Goal: Task Accomplishment & Management: Manage account settings

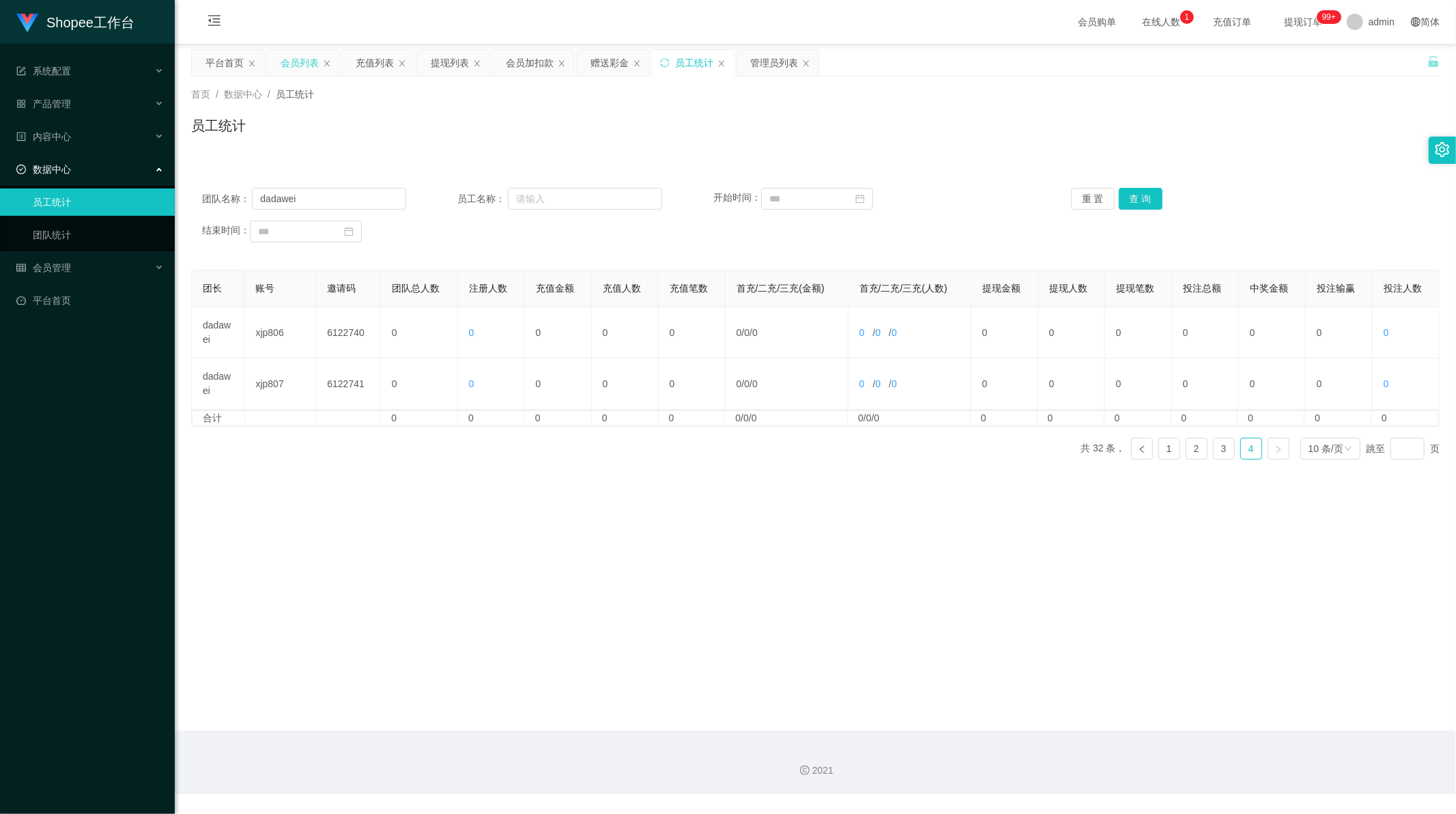
scroll to position [2, 0]
click at [301, 67] on div "会员列表" at bounding box center [299, 63] width 38 height 26
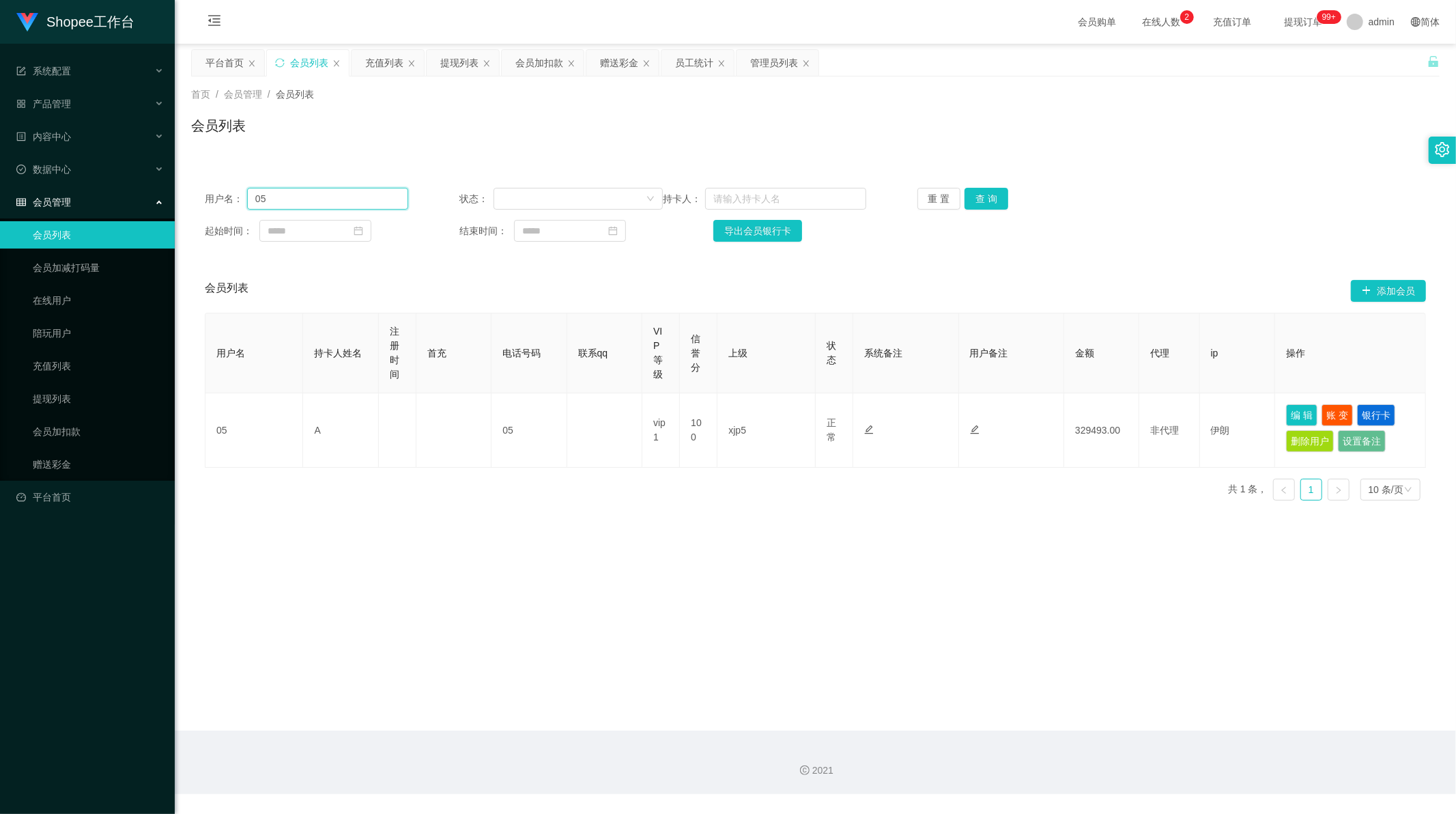
click at [301, 199] on input "05" at bounding box center [327, 199] width 161 height 22
type input "6"
click at [984, 194] on button "查 询" at bounding box center [986, 199] width 44 height 22
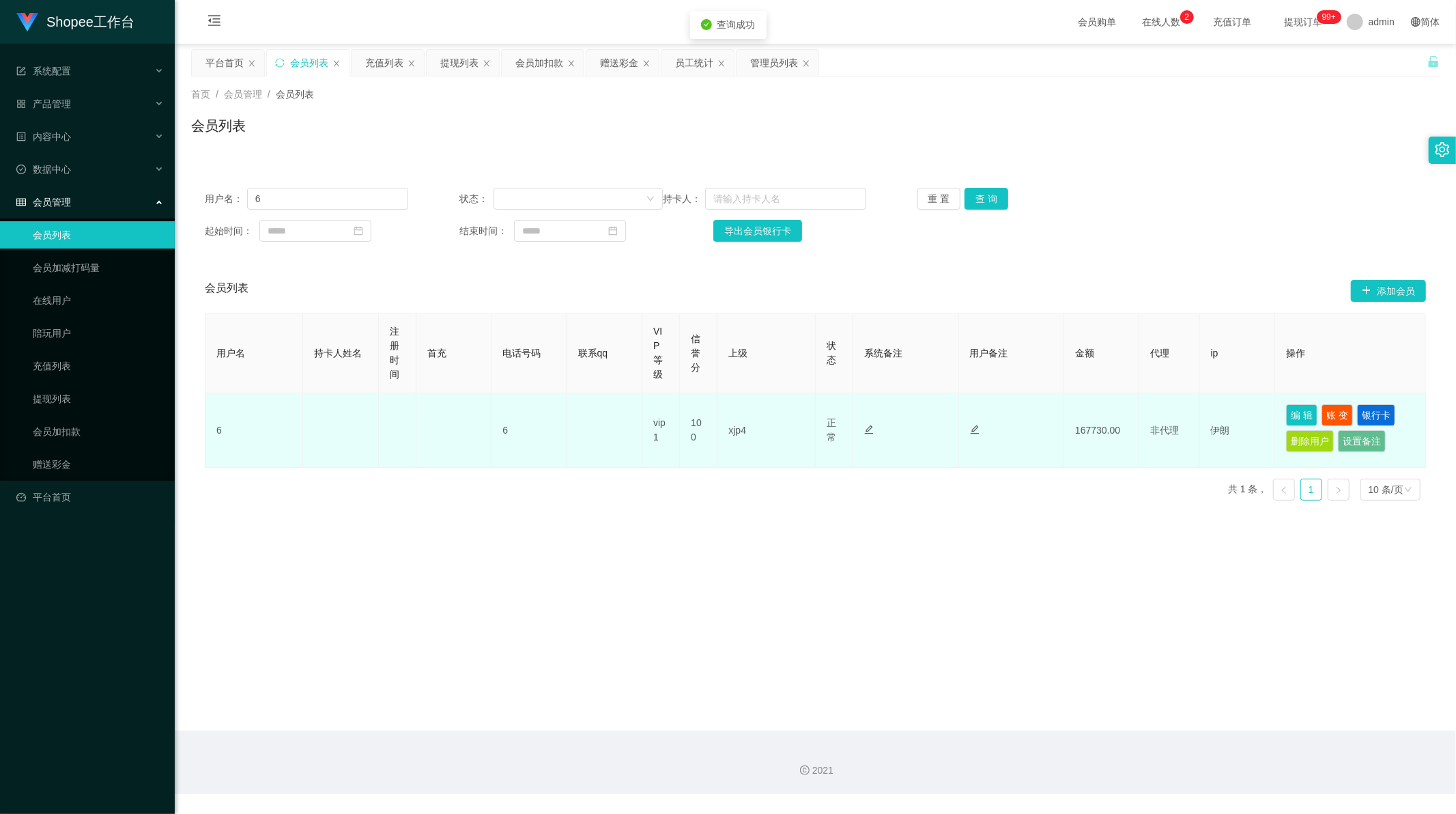
click at [733, 432] on td "xjp4" at bounding box center [766, 430] width 98 height 74
copy td "xjp4"
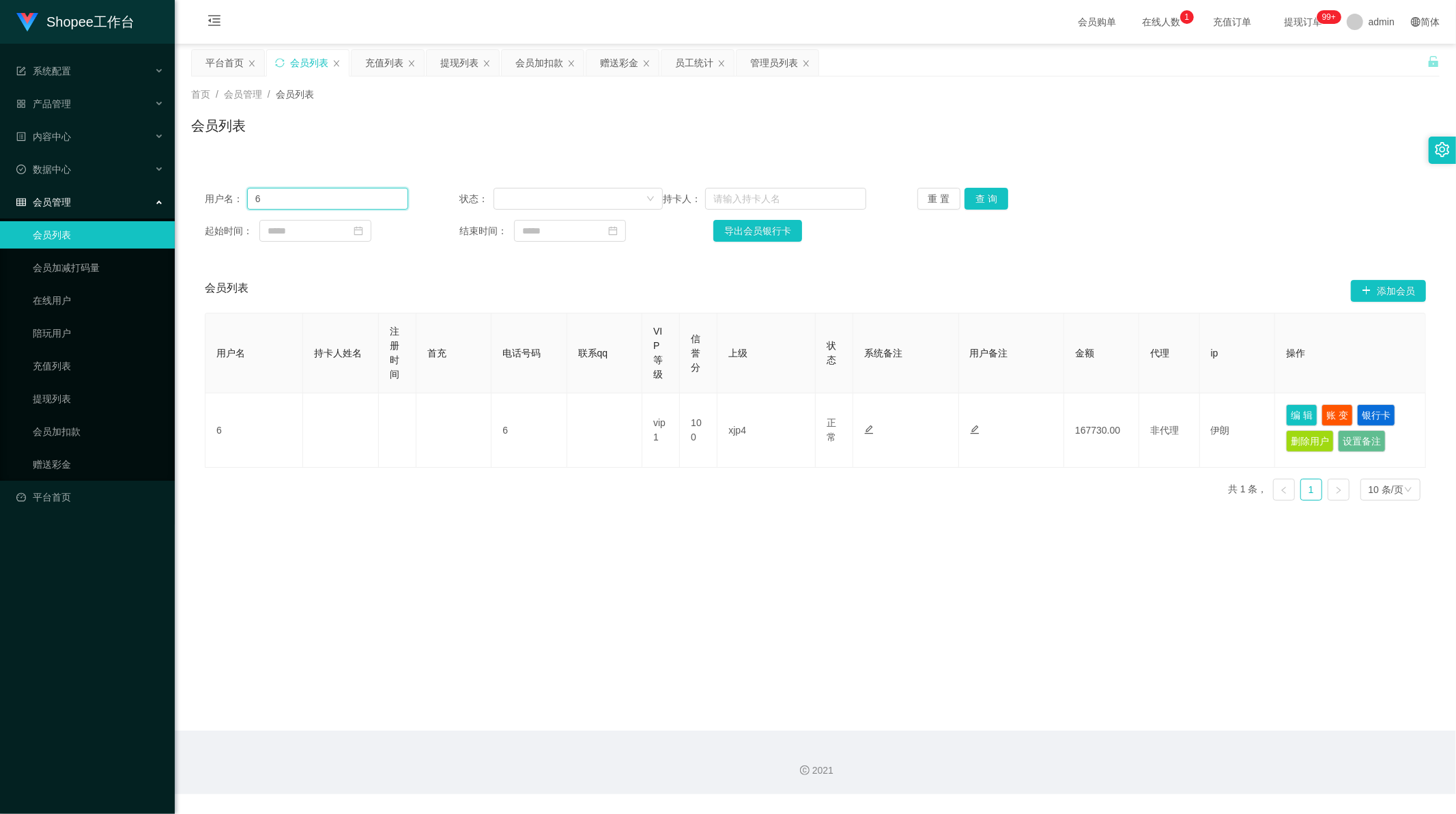
click at [298, 189] on input "6" at bounding box center [327, 199] width 161 height 22
click at [533, 50] on div "会员加扣款" at bounding box center [539, 63] width 48 height 26
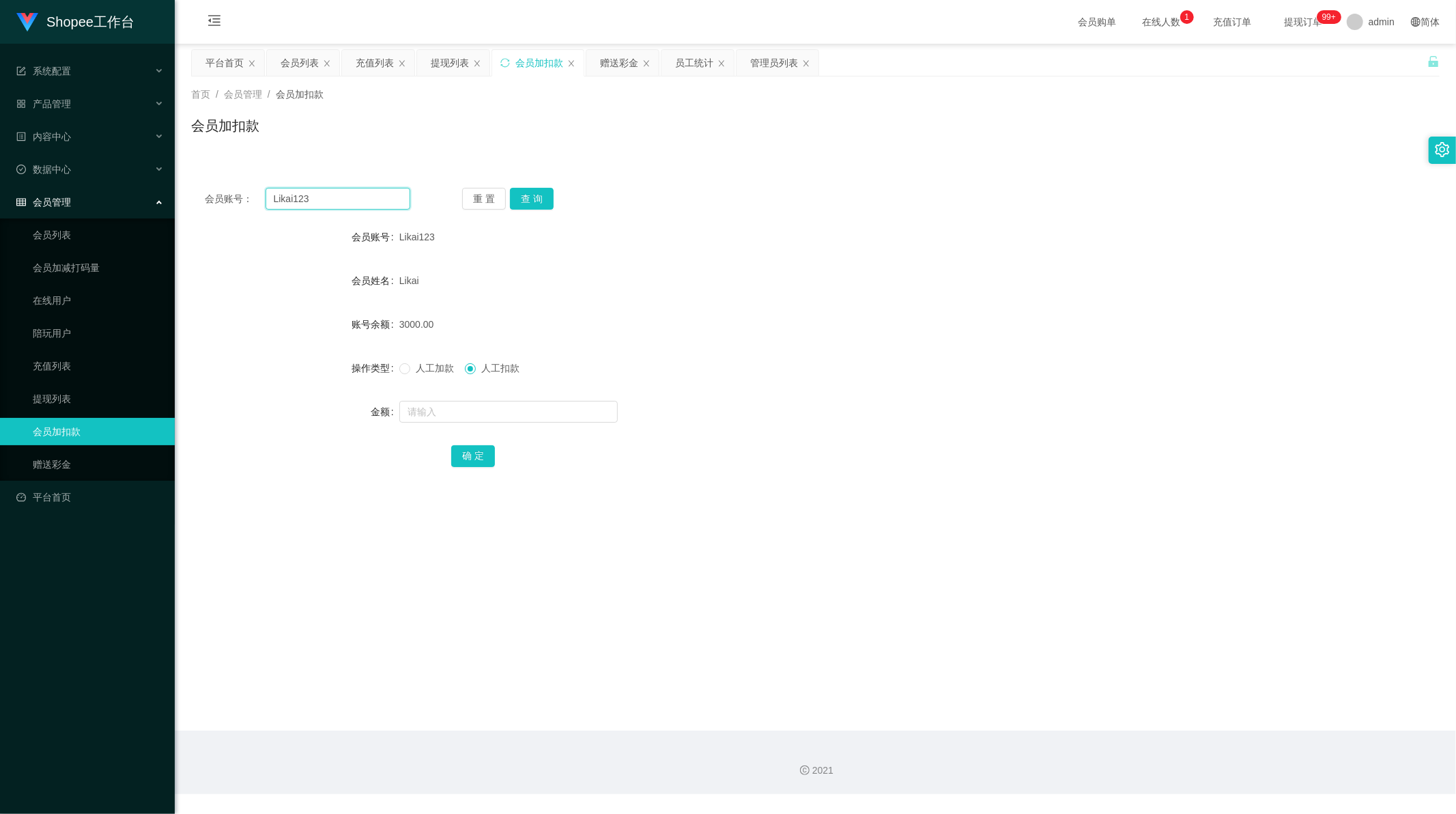
click at [322, 199] on input "Likai123" at bounding box center [338, 199] width 146 height 22
drag, startPoint x: 322, startPoint y: 199, endPoint x: 384, endPoint y: 199, distance: 62.0
click at [326, 199] on input "Likai123" at bounding box center [338, 199] width 146 height 22
paste input "8"
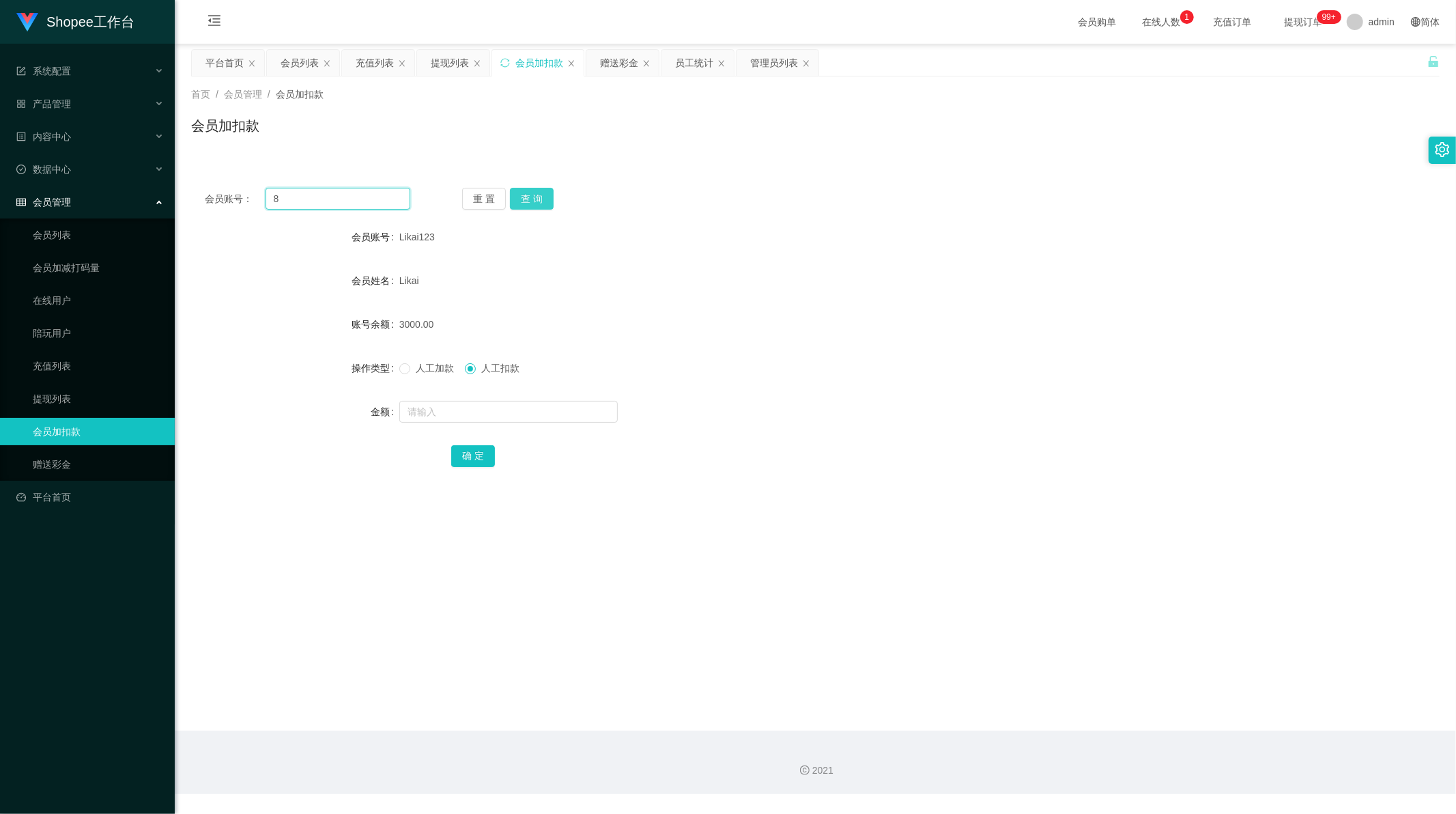
type input "8"
click at [534, 194] on button "查 询" at bounding box center [532, 199] width 44 height 22
click at [408, 367] on label "人工加款" at bounding box center [429, 368] width 60 height 14
click at [432, 410] on input "text" at bounding box center [508, 411] width 219 height 22
click at [400, 374] on span at bounding box center [405, 369] width 11 height 11
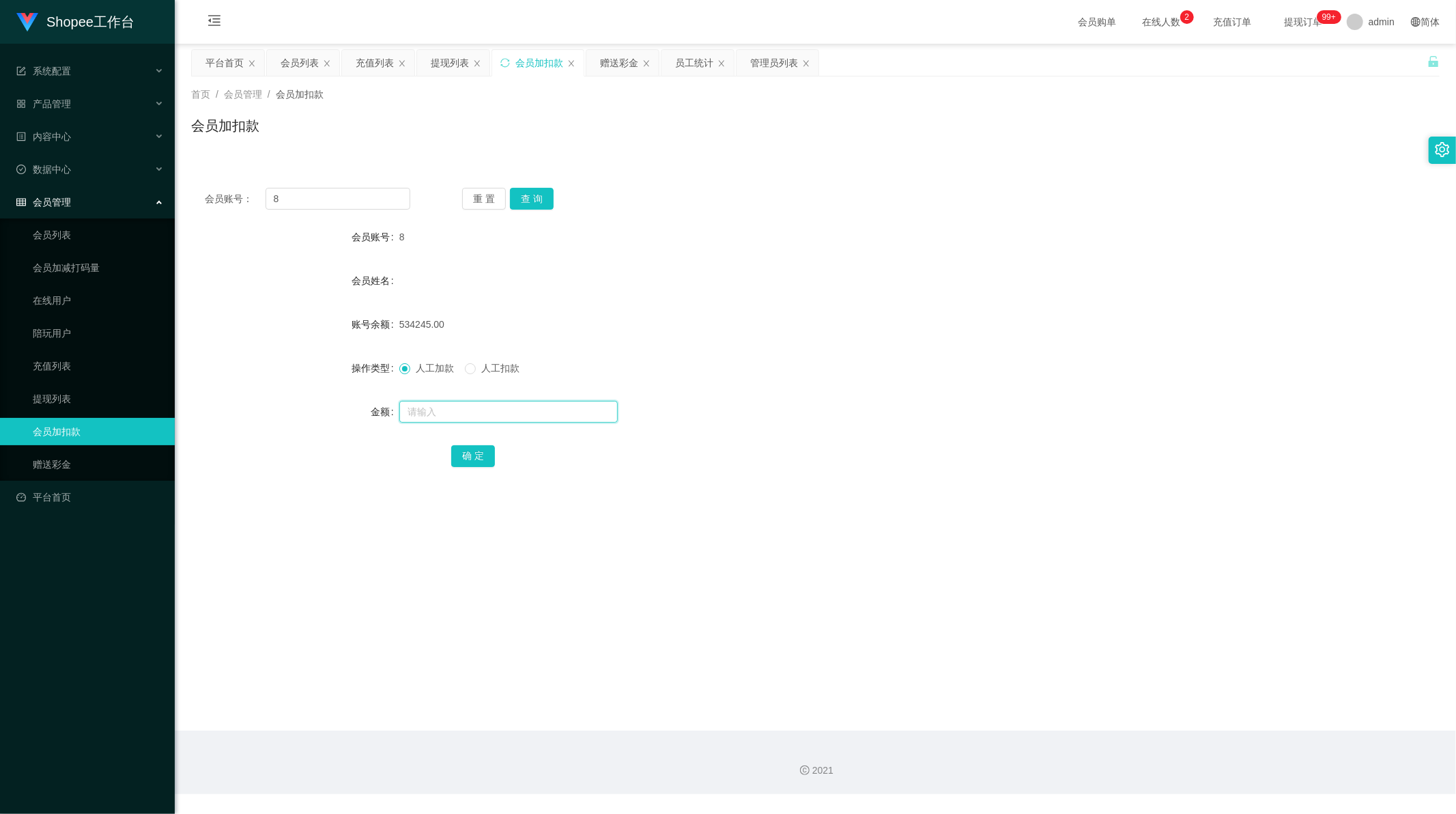
click at [420, 411] on input "text" at bounding box center [508, 411] width 219 height 22
paste input "5060"
type input "5060"
click at [479, 453] on button "确 定" at bounding box center [473, 456] width 44 height 22
click at [277, 198] on input "8" at bounding box center [338, 199] width 146 height 22
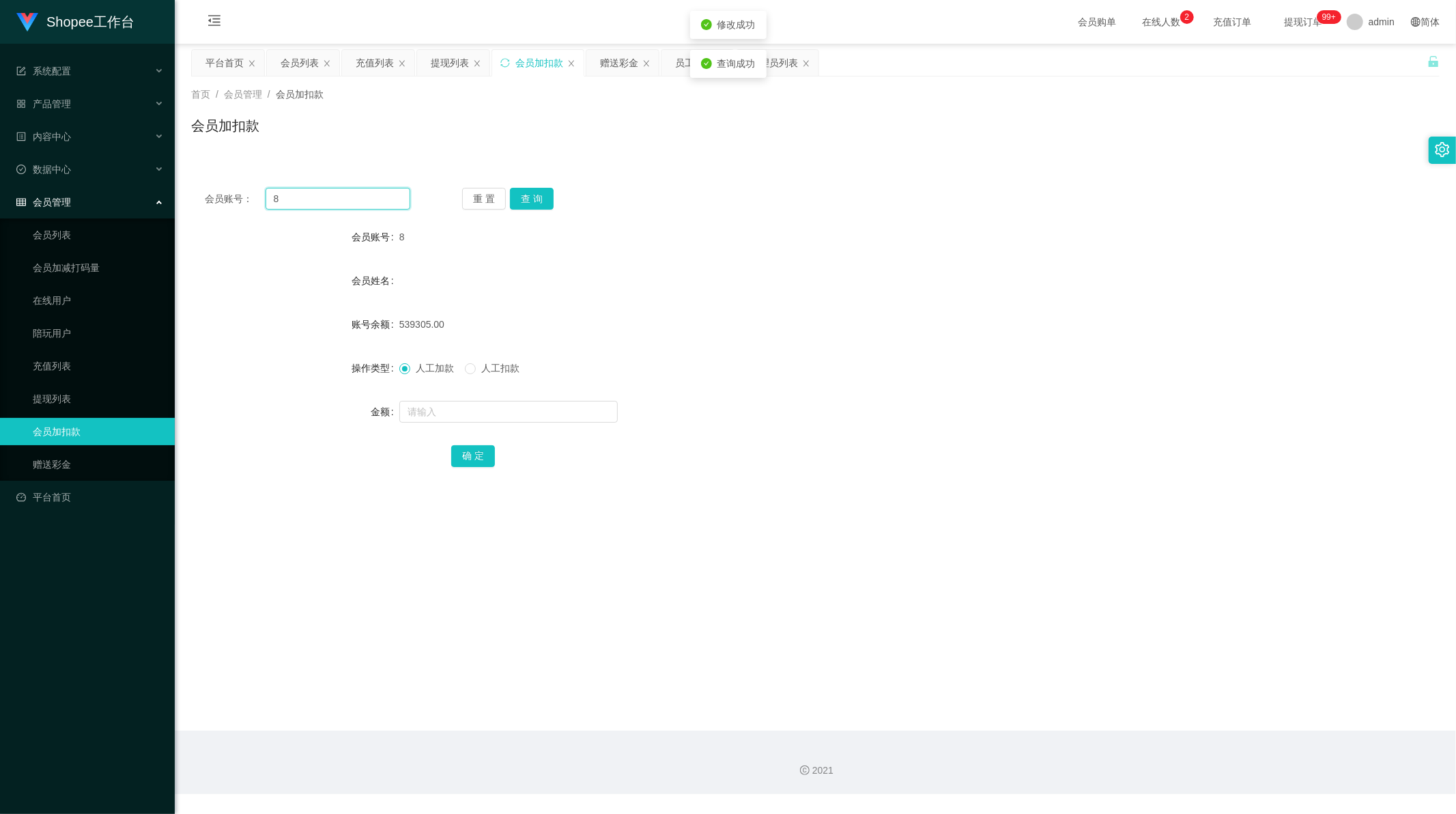
click at [277, 198] on input "8" at bounding box center [338, 199] width 146 height 22
click at [686, 67] on div "员工统计" at bounding box center [694, 63] width 38 height 26
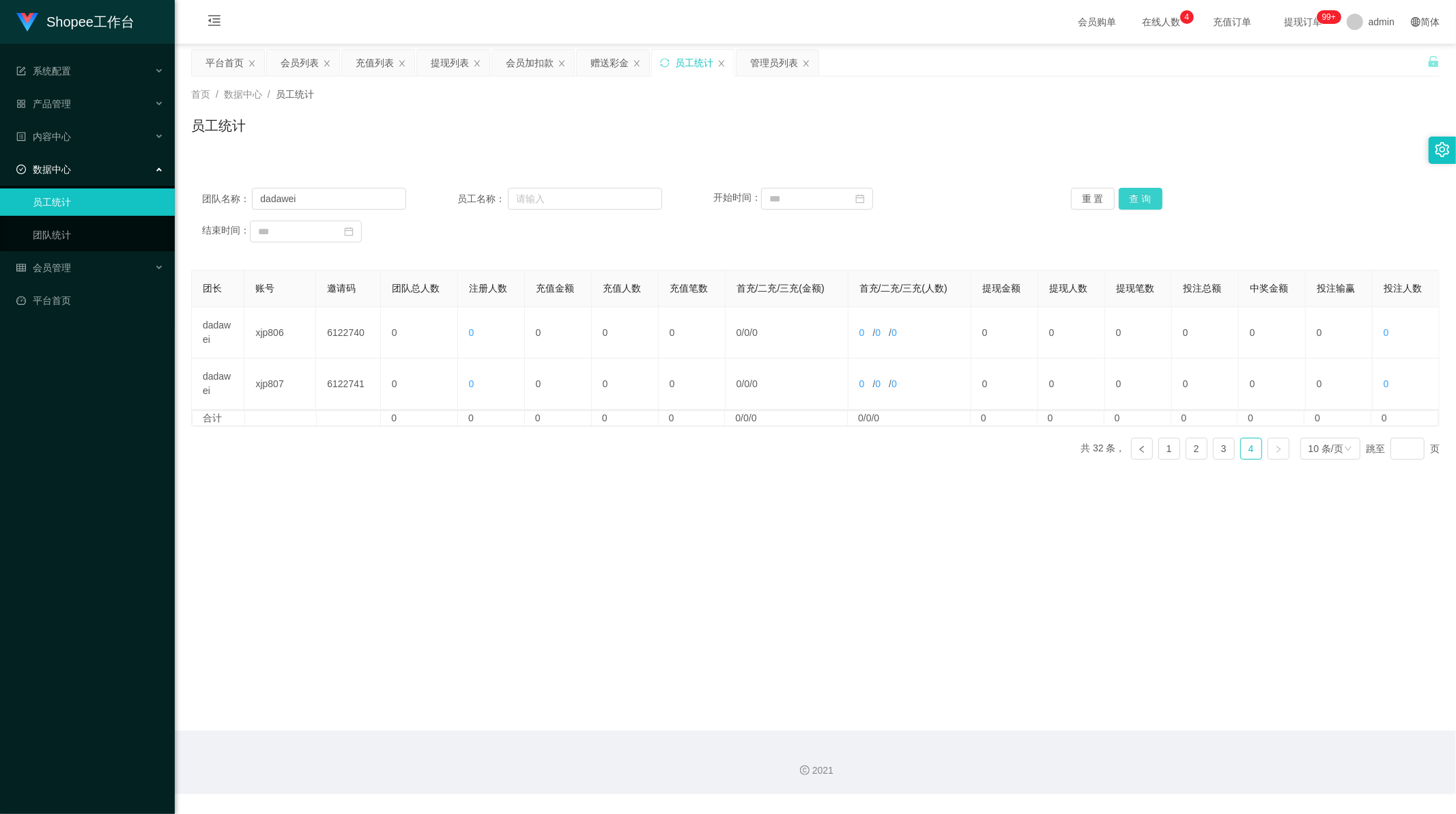
click at [1133, 192] on button "查 询" at bounding box center [1140, 199] width 44 height 22
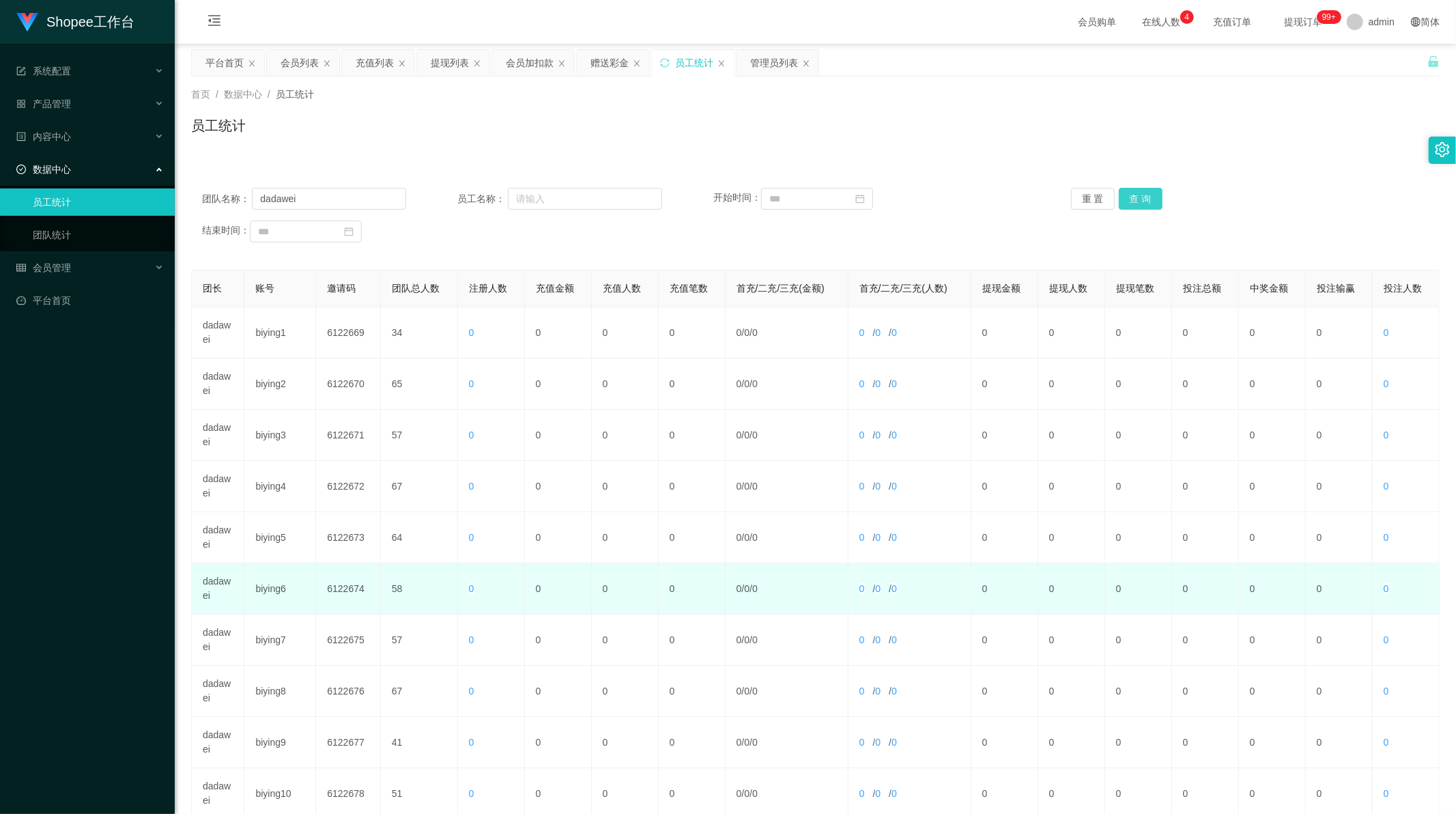
scroll to position [130, 0]
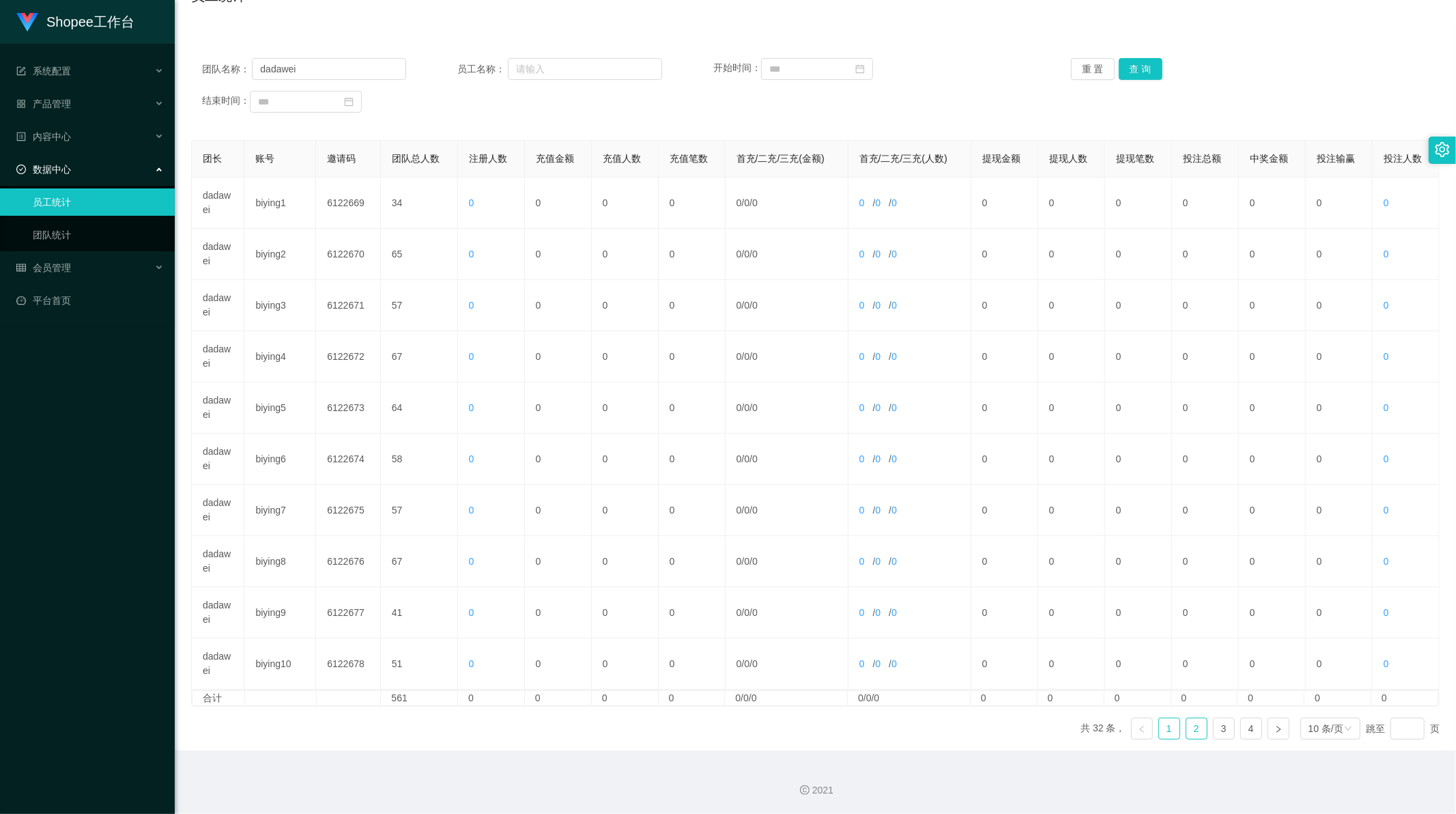
click at [1188, 731] on link "2" at bounding box center [1196, 729] width 20 height 20
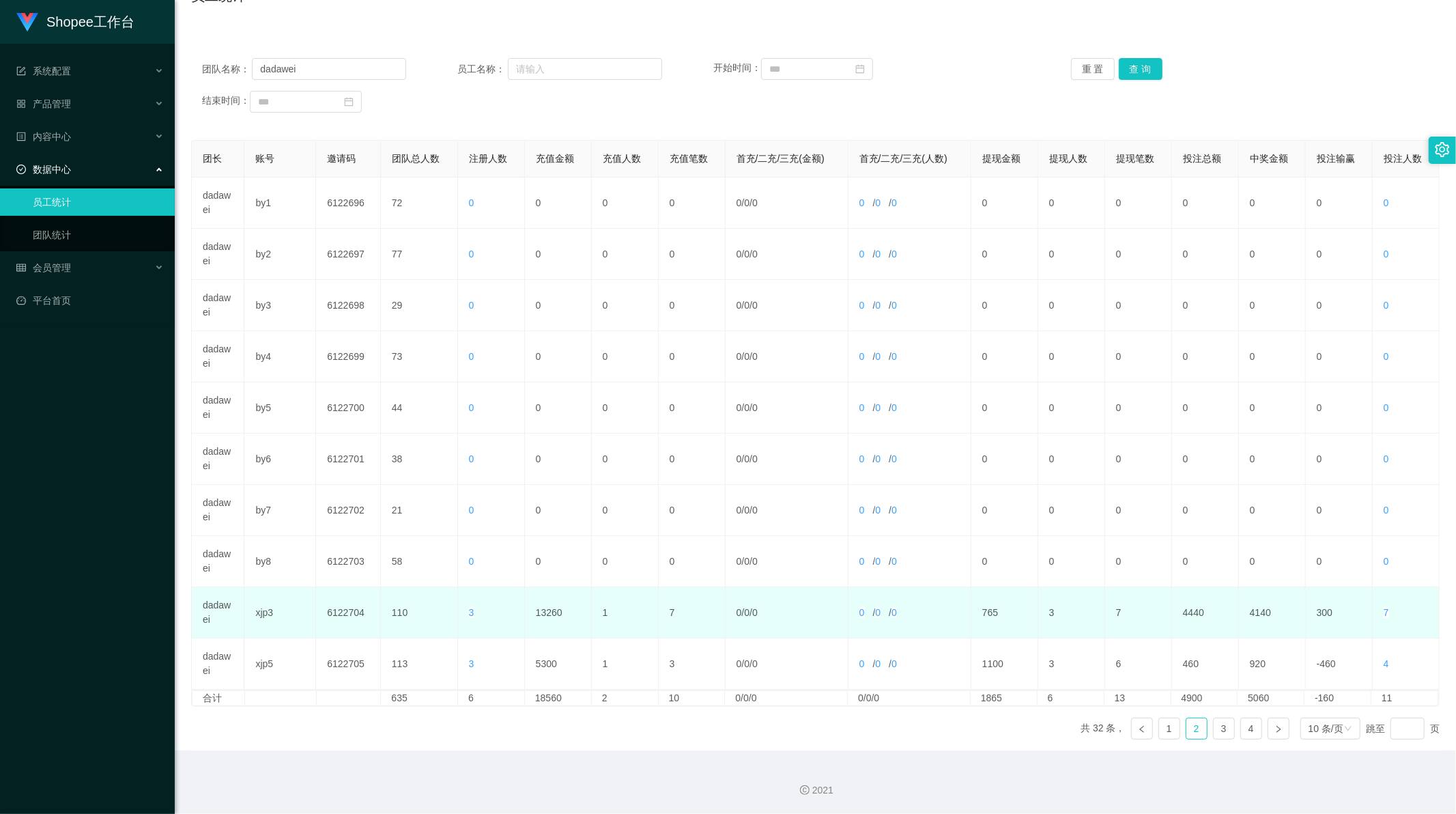
click at [547, 613] on td "13260" at bounding box center [558, 612] width 67 height 51
copy td "13260"
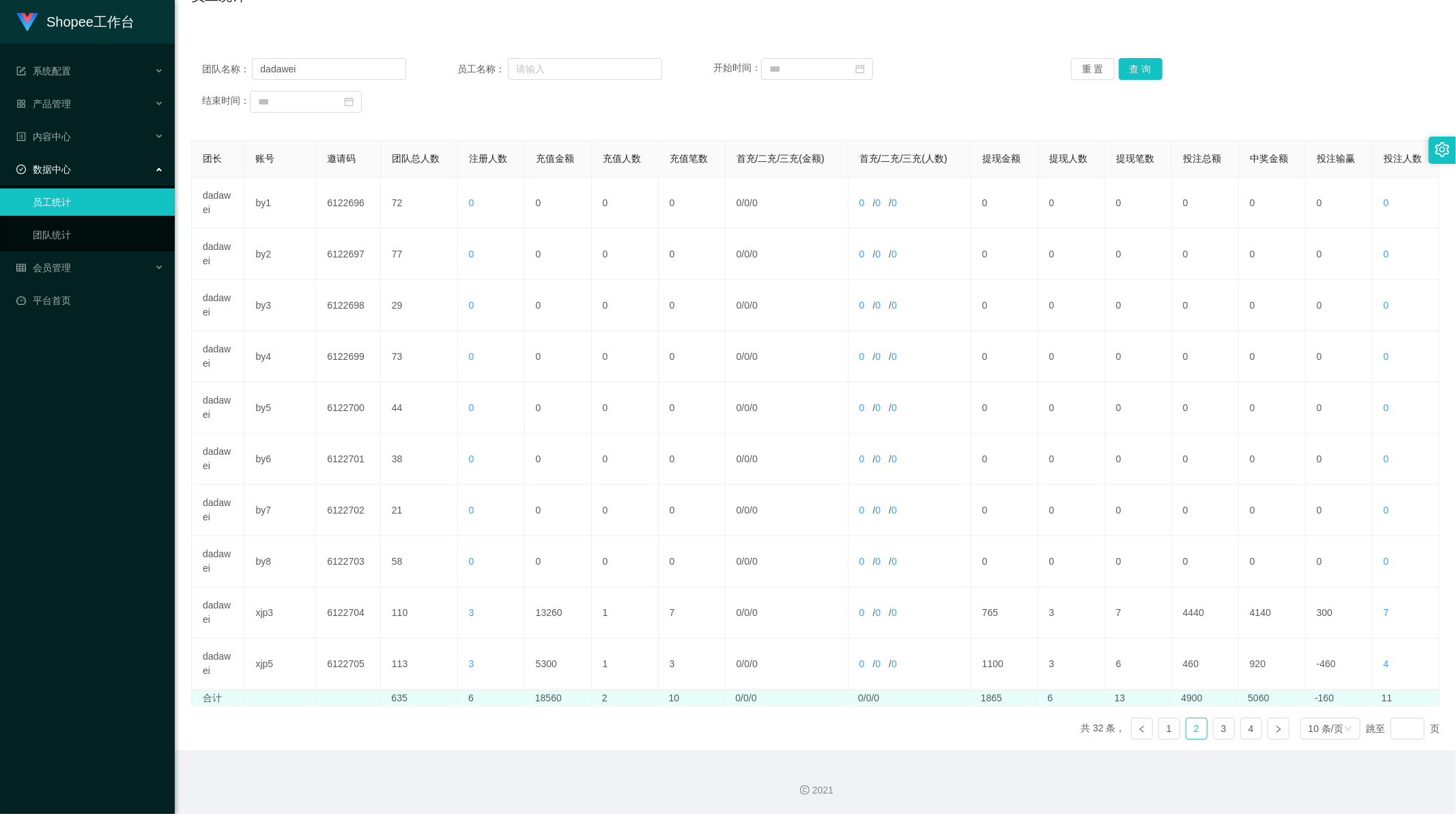
click at [543, 697] on td "18560" at bounding box center [558, 698] width 67 height 14
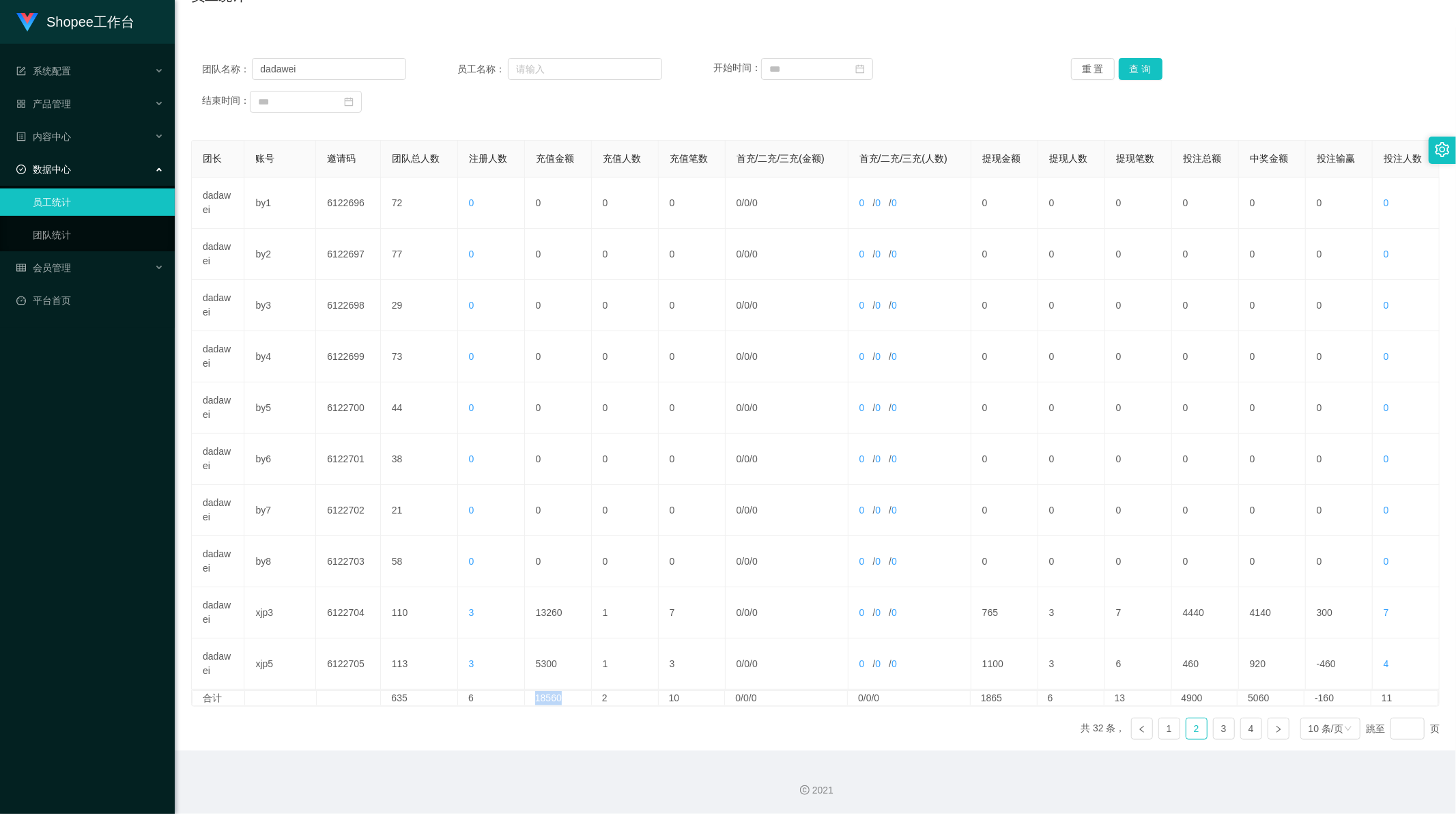
copy td "18560"
click at [1217, 726] on link "3" at bounding box center [1223, 729] width 20 height 20
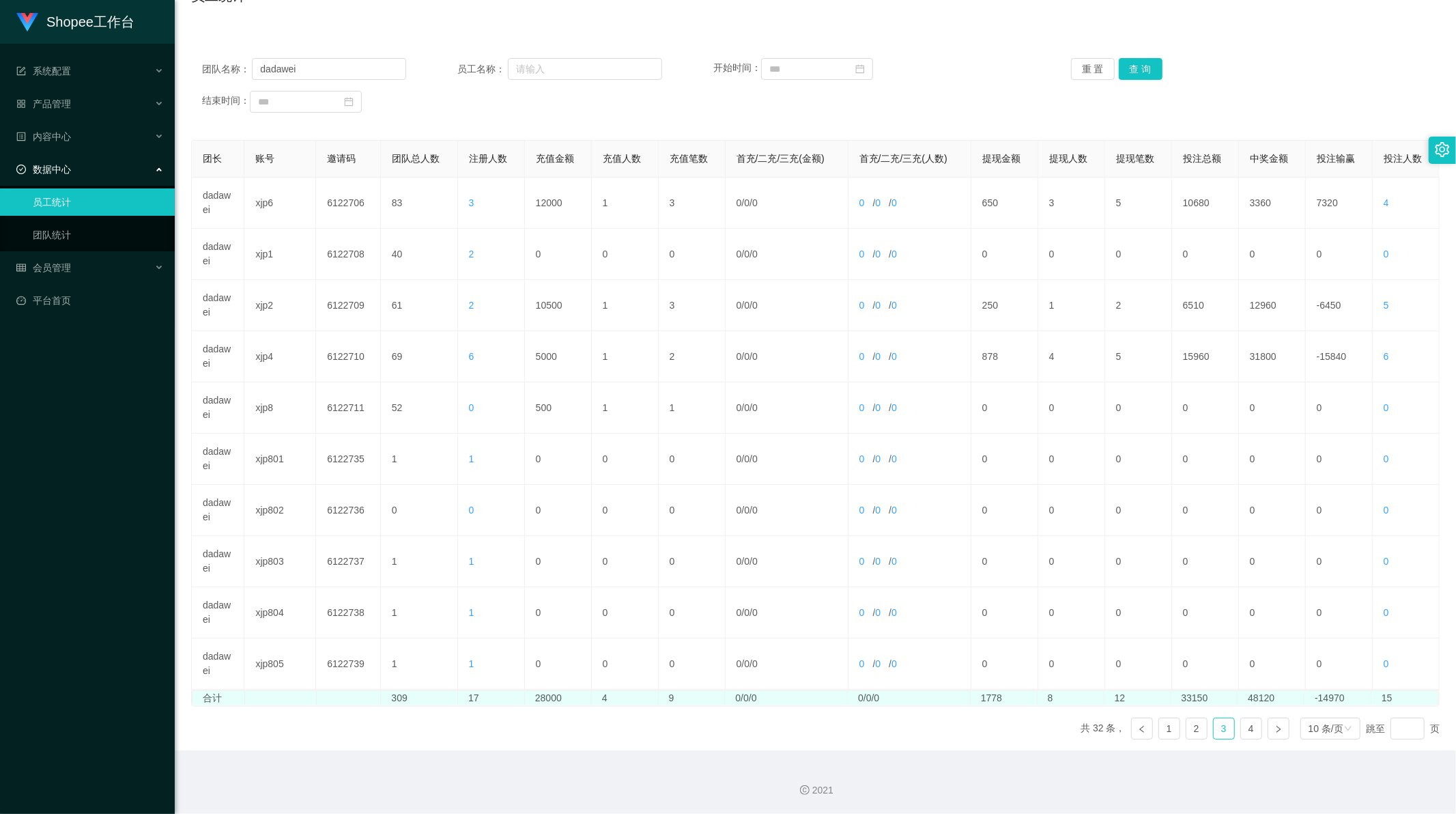
click at [544, 699] on td "28000" at bounding box center [558, 698] width 67 height 14
copy td "28000"
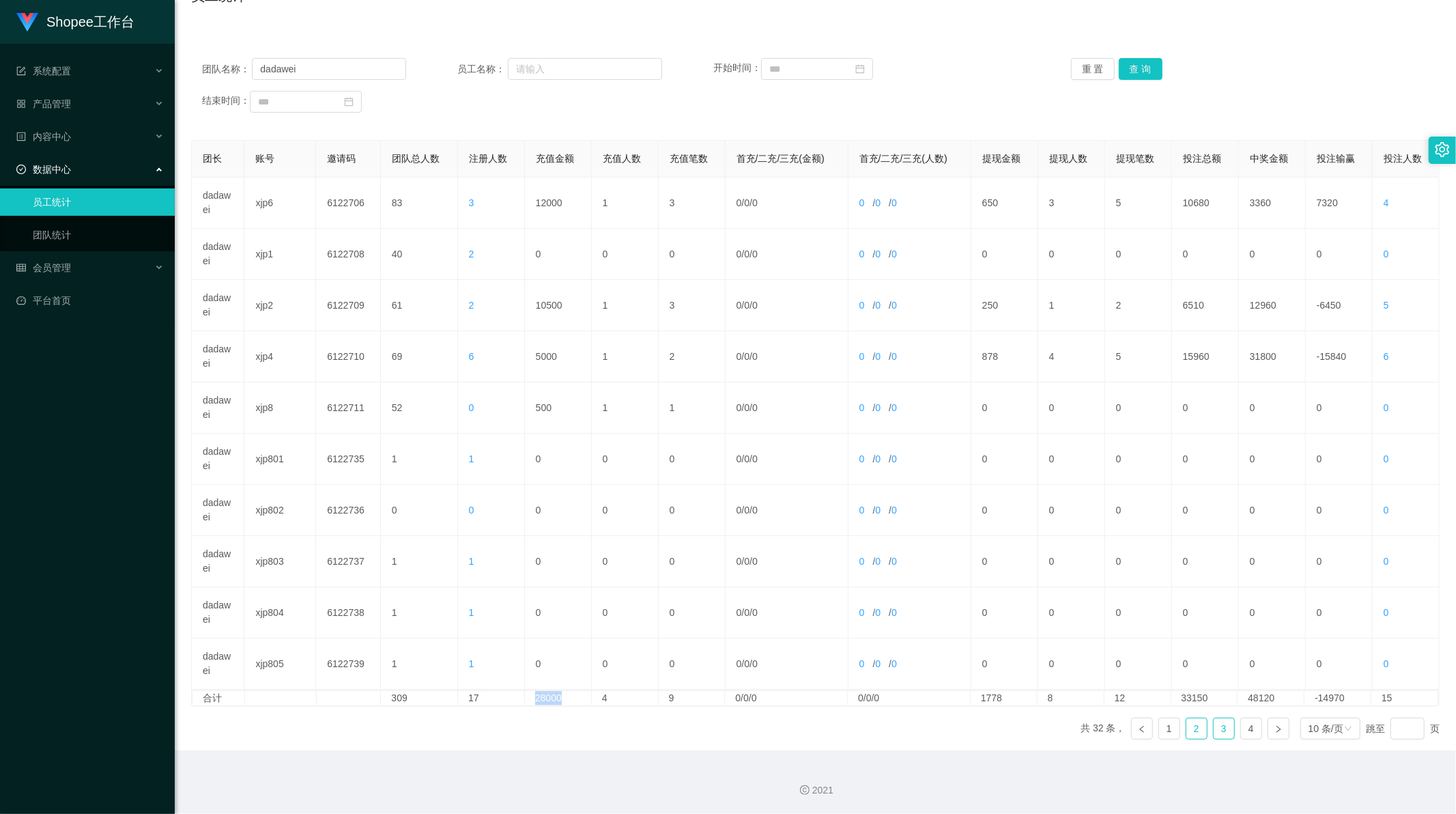
click at [1186, 728] on link "2" at bounding box center [1196, 729] width 20 height 20
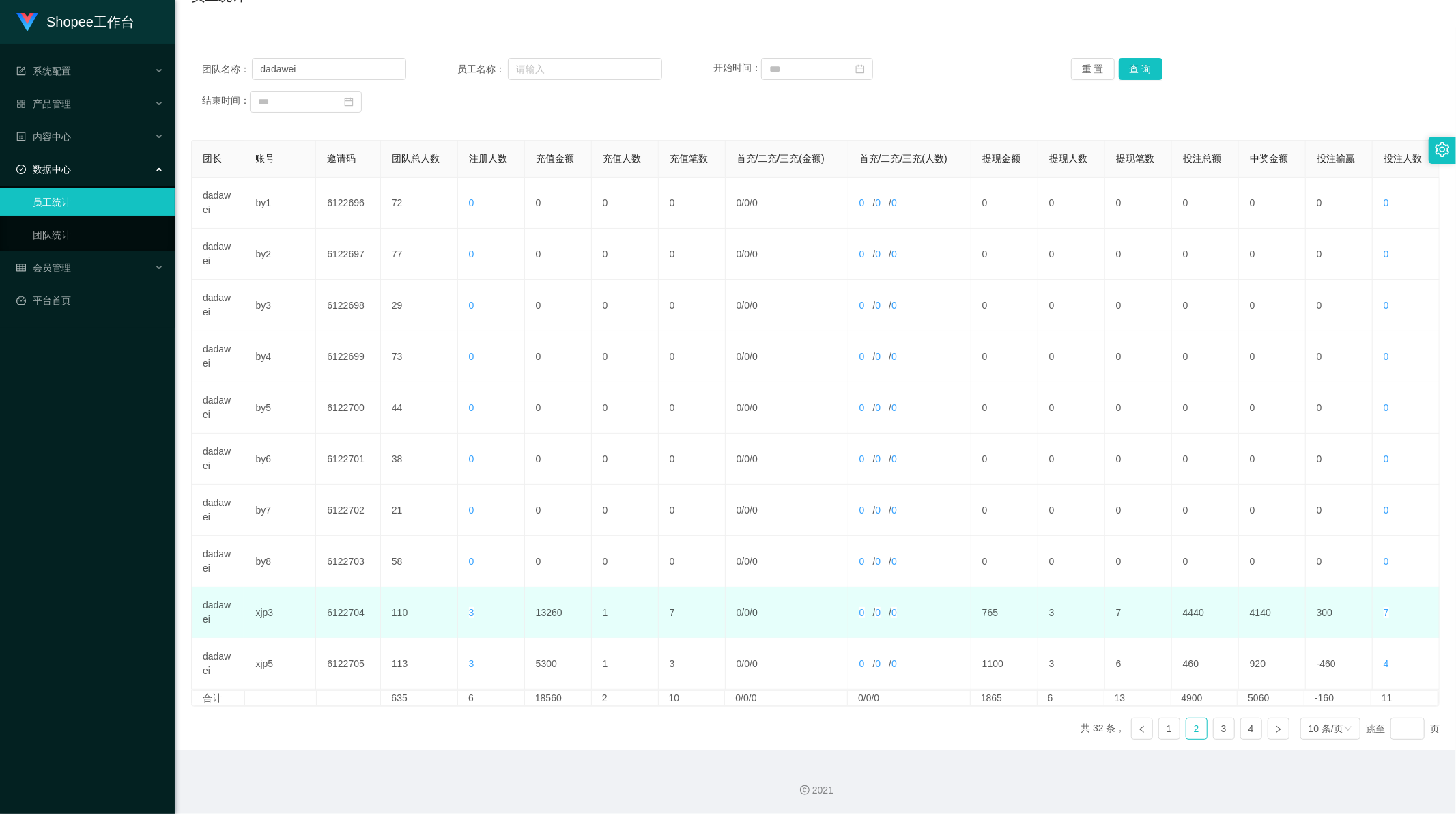
click at [549, 608] on td "13260" at bounding box center [558, 612] width 67 height 51
copy td "13260"
